Goal: Information Seeking & Learning: Learn about a topic

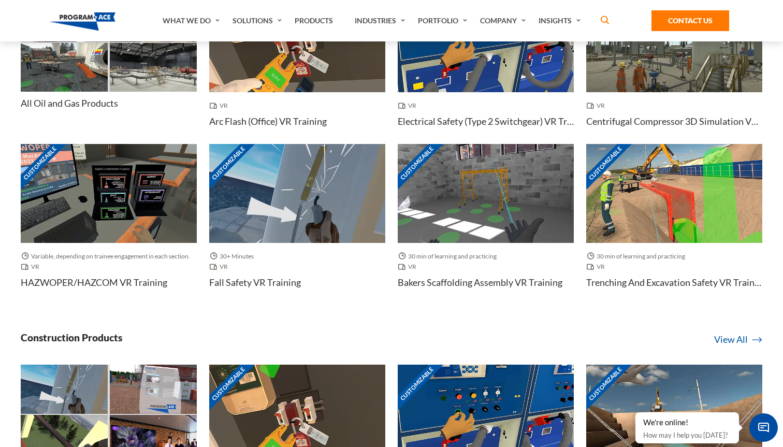
scroll to position [869, 0]
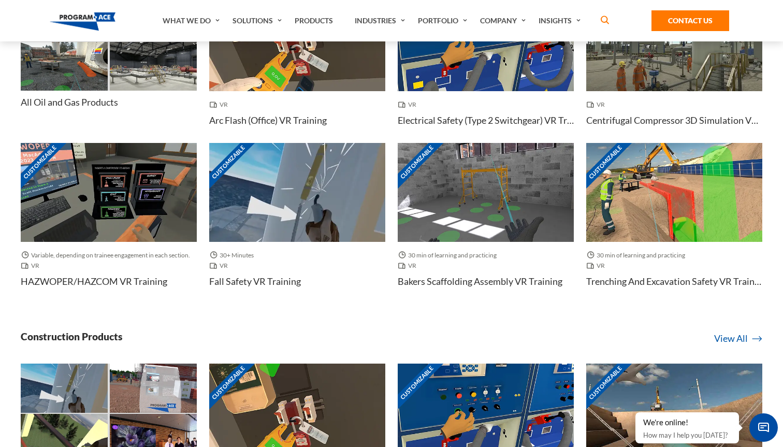
click at [507, 281] on h4 "Bakers Scaffolding Assembly VR Training" at bounding box center [480, 281] width 165 height 13
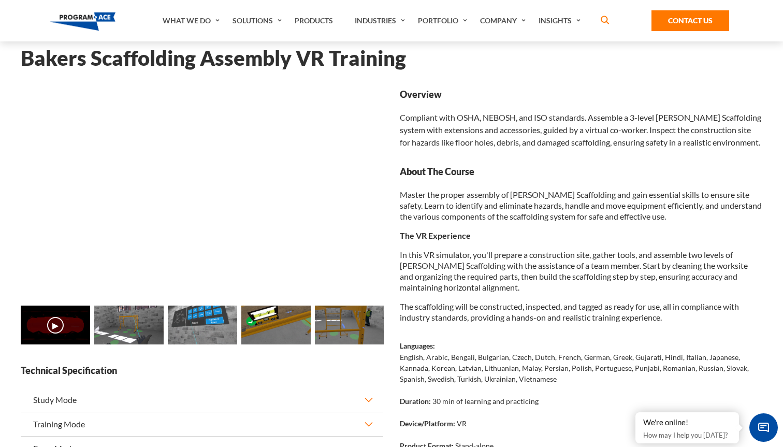
scroll to position [37, 0]
click at [120, 334] on img at bounding box center [128, 324] width 69 height 39
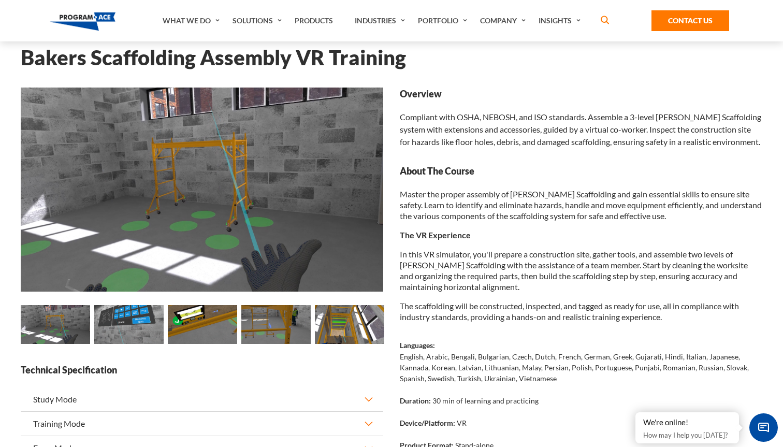
click at [201, 317] on img at bounding box center [202, 324] width 69 height 39
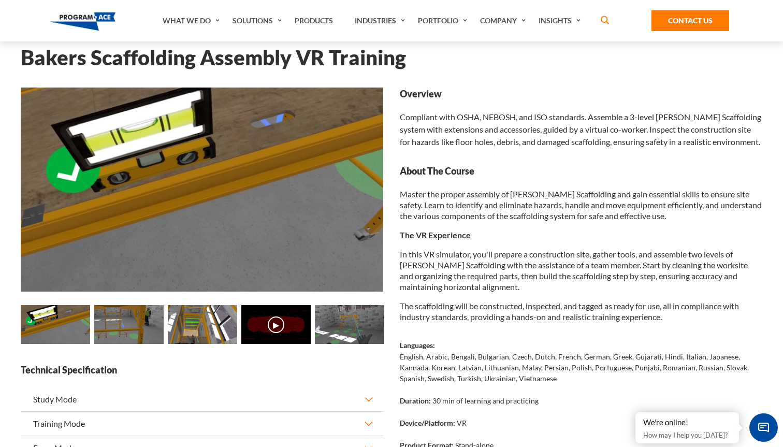
click at [275, 320] on button "▶" at bounding box center [276, 324] width 17 height 17
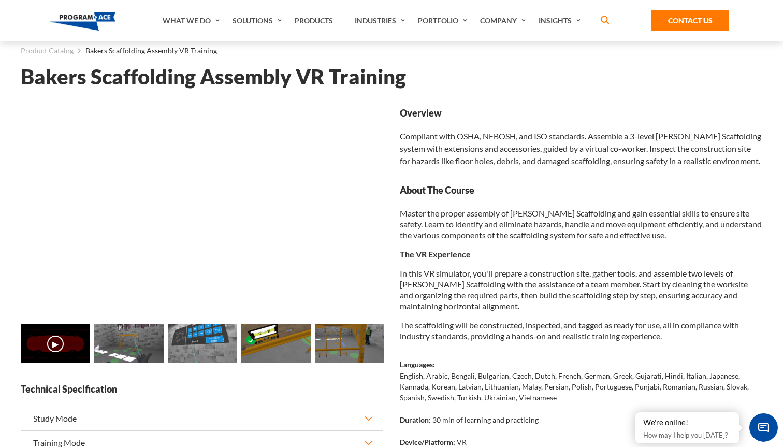
scroll to position [19, 0]
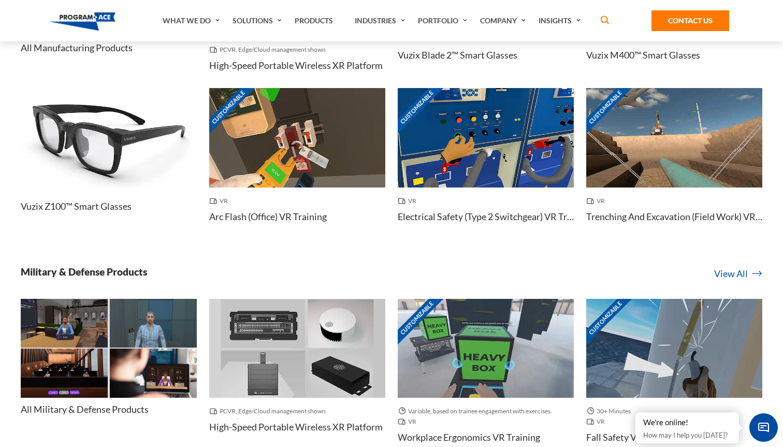
scroll to position [2823, 0]
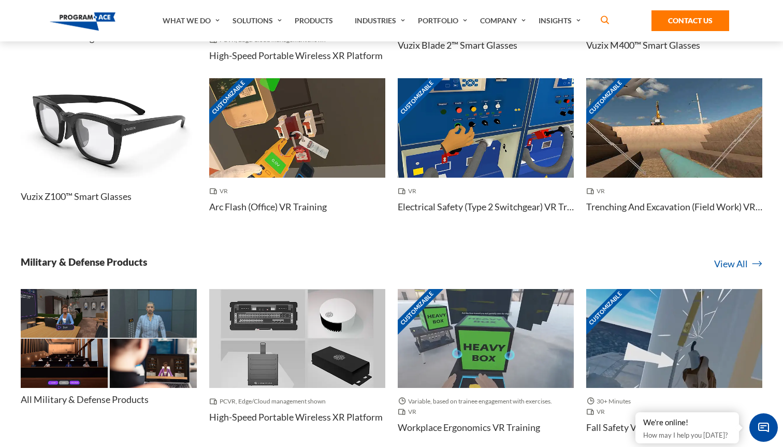
click at [291, 142] on img at bounding box center [297, 127] width 176 height 99
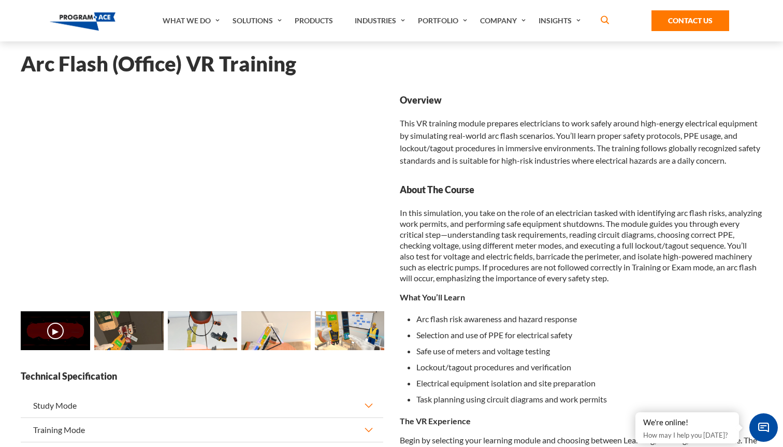
scroll to position [37, 0]
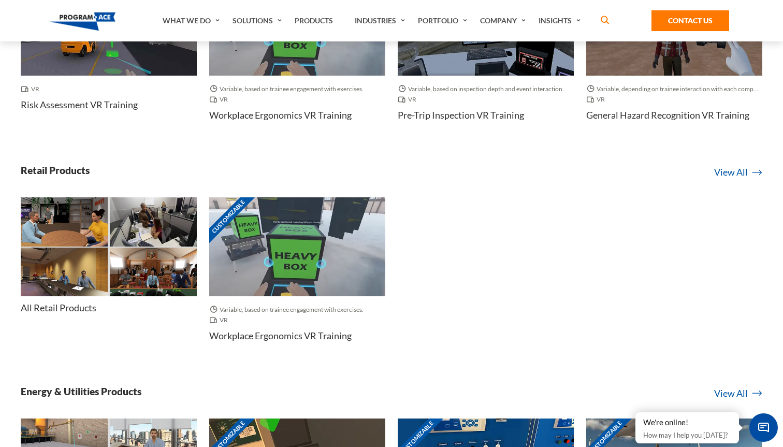
scroll to position [3677, 0]
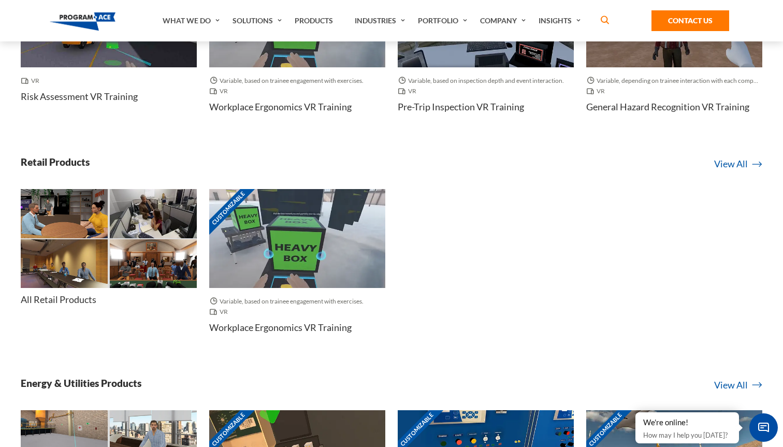
click at [61, 256] on img at bounding box center [64, 263] width 87 height 49
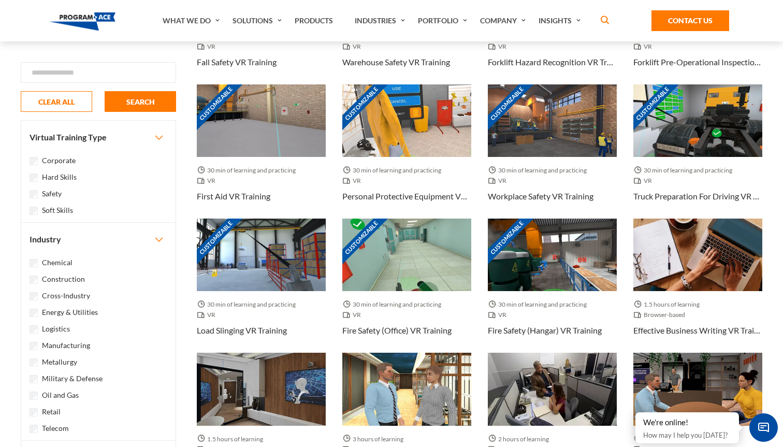
scroll to position [383, 0]
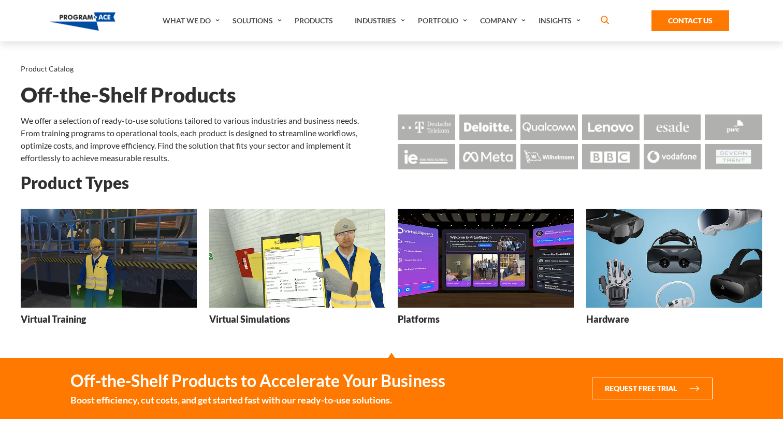
scroll to position [3677, 0]
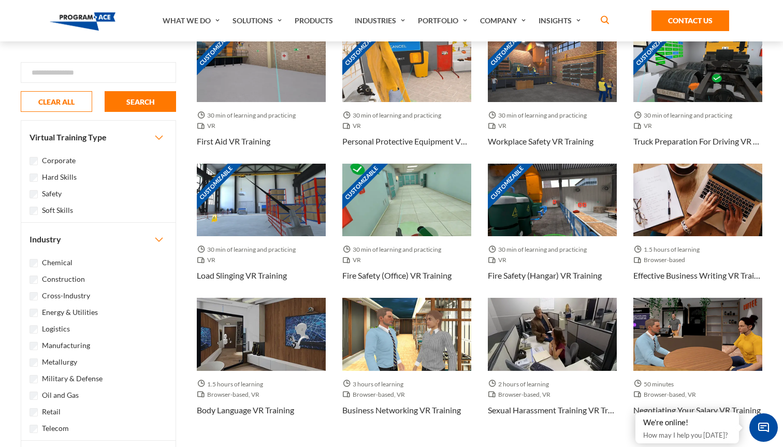
scroll to position [430, 0]
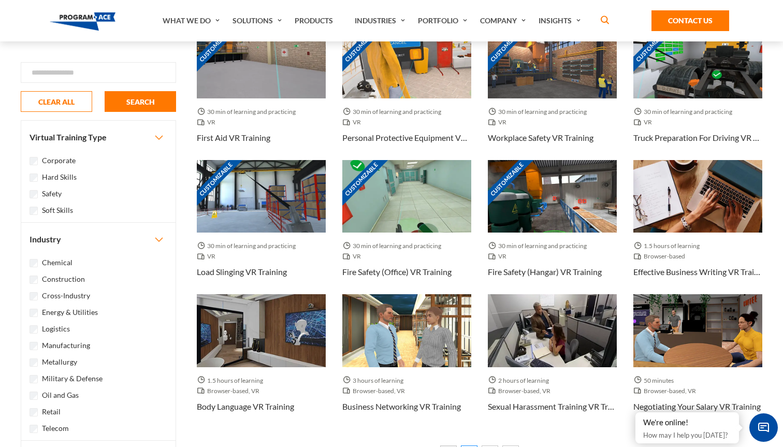
click at [76, 381] on label "Military & Defense" at bounding box center [72, 378] width 61 height 11
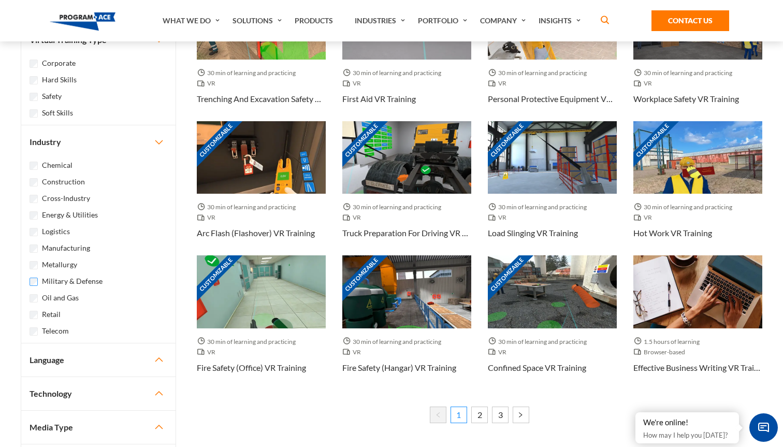
scroll to position [464, 0]
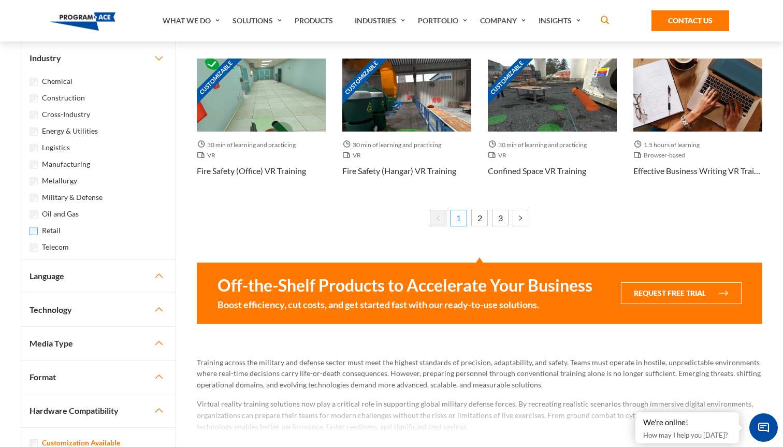
scroll to position [669, 0]
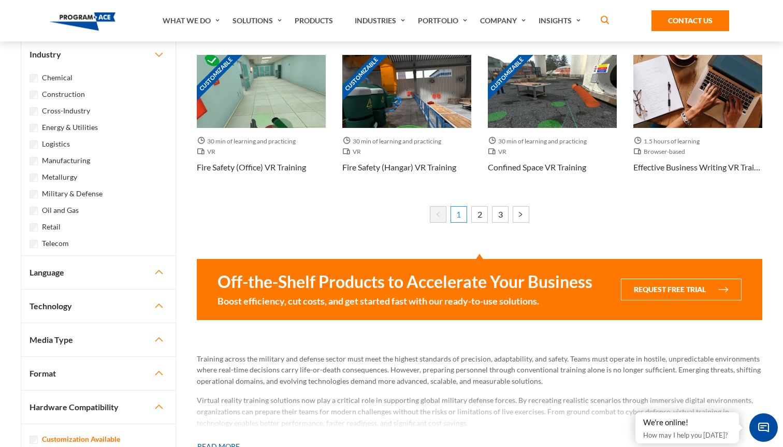
click at [157, 269] on button "Language" at bounding box center [98, 272] width 154 height 33
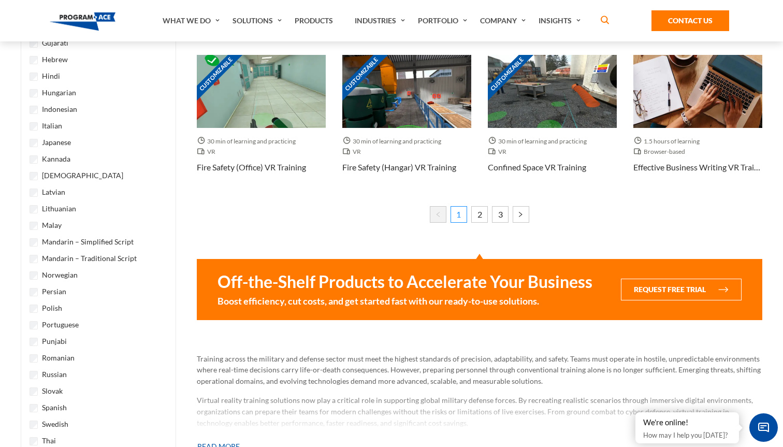
click at [57, 374] on label "Russian" at bounding box center [54, 374] width 25 height 11
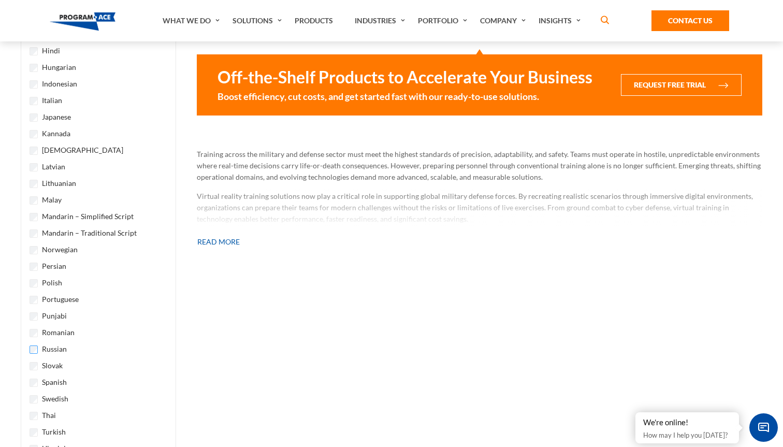
scroll to position [697, 0]
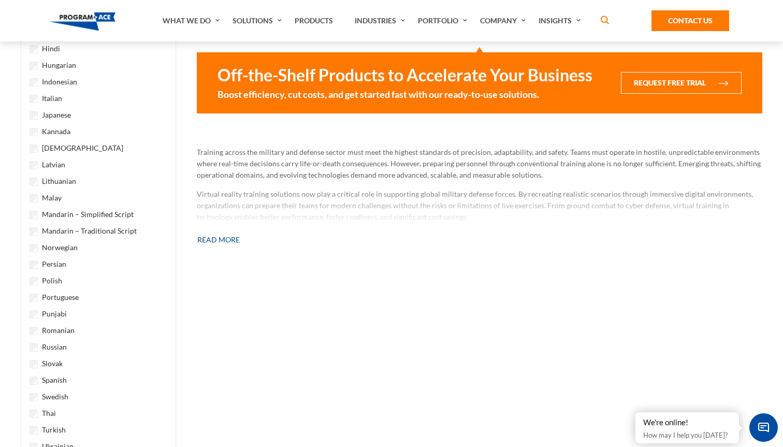
click at [221, 240] on button "Read more" at bounding box center [218, 239] width 43 height 23
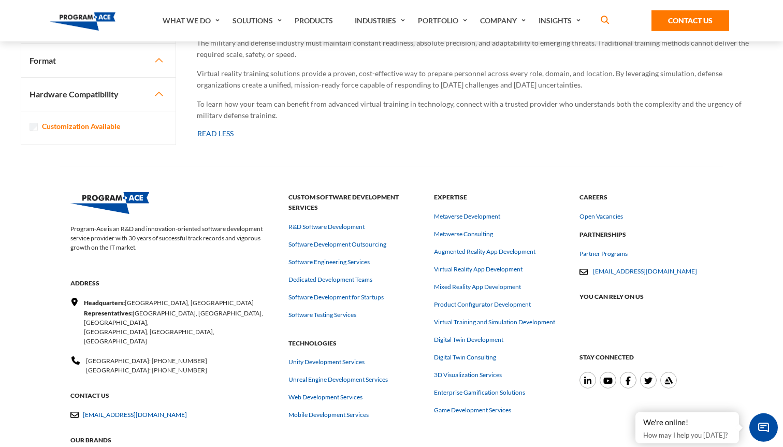
scroll to position [3061, 0]
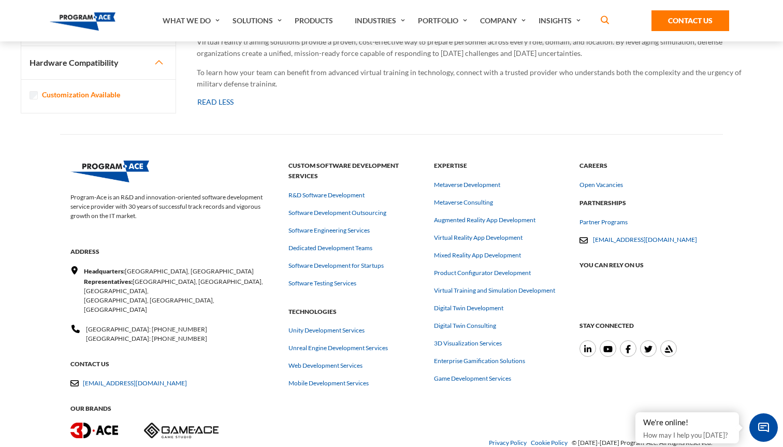
click at [176, 422] on img at bounding box center [181, 430] width 74 height 16
